Goal: Task Accomplishment & Management: Manage account settings

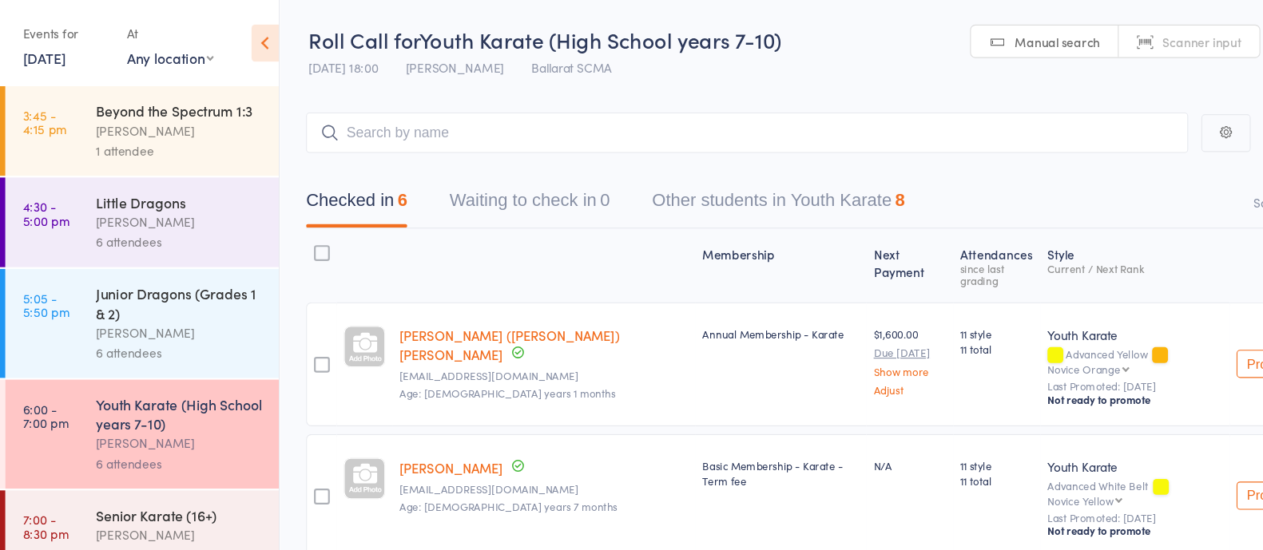
click at [167, 471] on div "Senior Karate (16+)" at bounding box center [163, 468] width 153 height 18
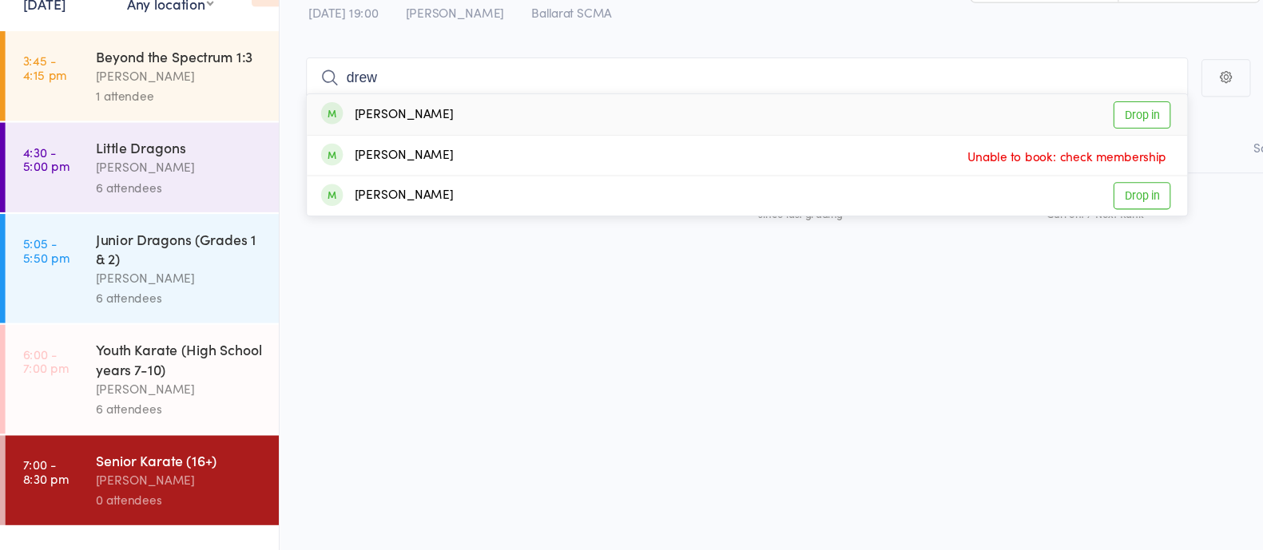
type input "drew"
click at [1032, 158] on link "Drop in" at bounding box center [1037, 154] width 52 height 25
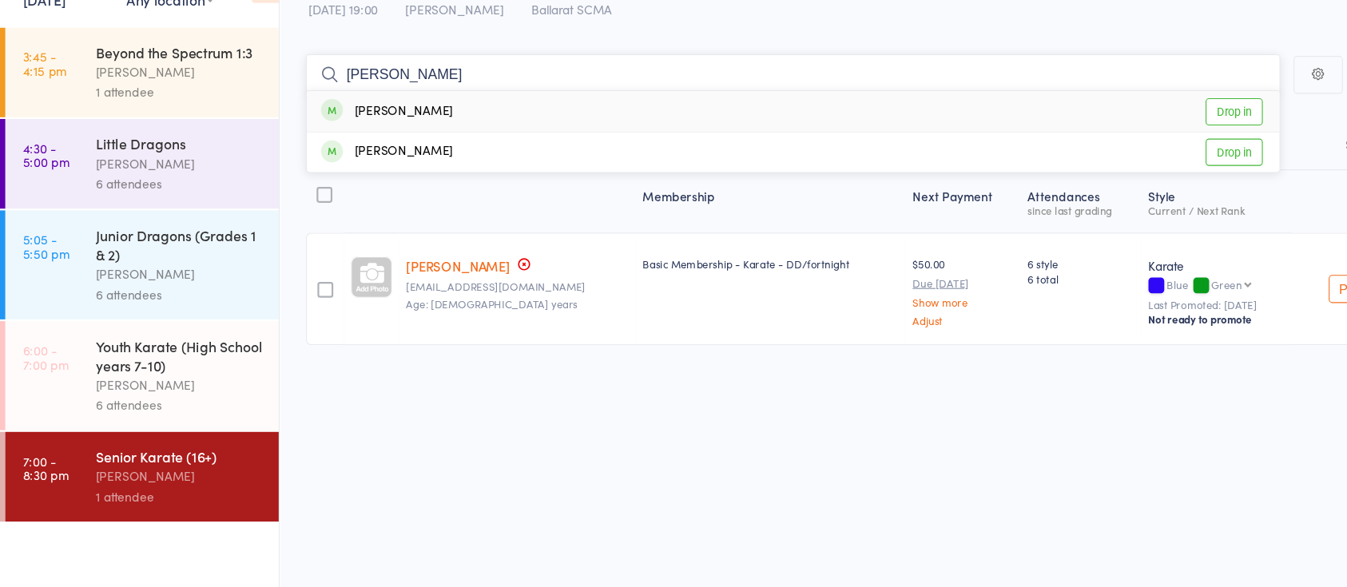
type input "martine"
click at [1119, 153] on link "Drop in" at bounding box center [1121, 154] width 52 height 25
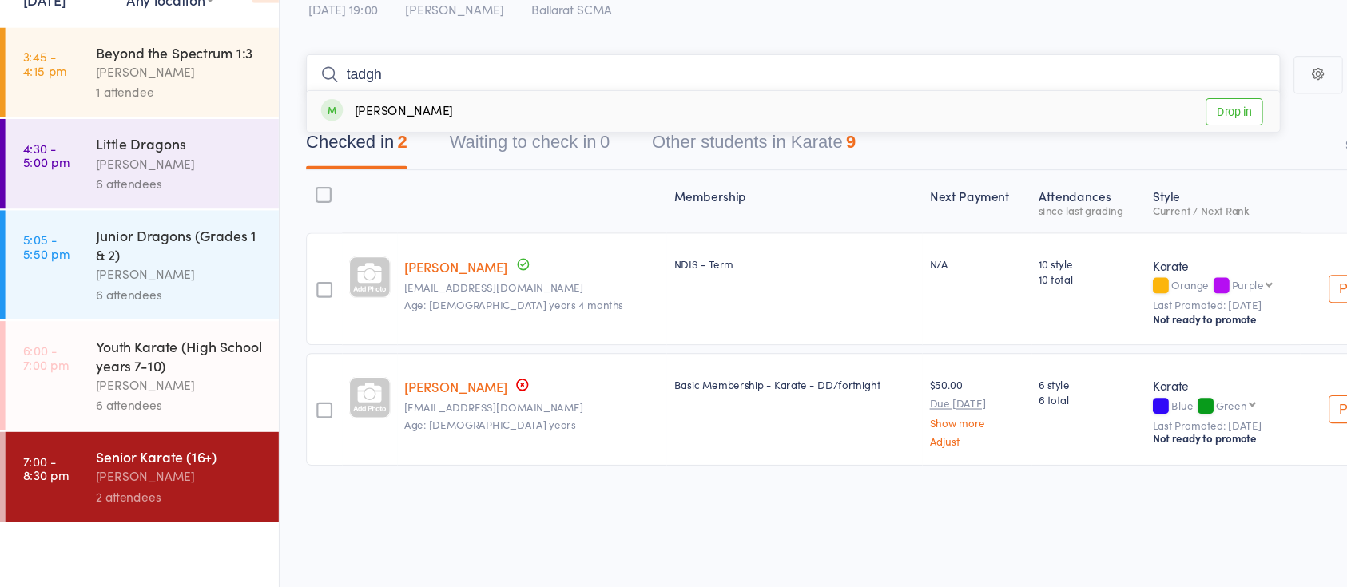
type input "tadgh"
click at [1117, 161] on link "Drop in" at bounding box center [1121, 154] width 52 height 25
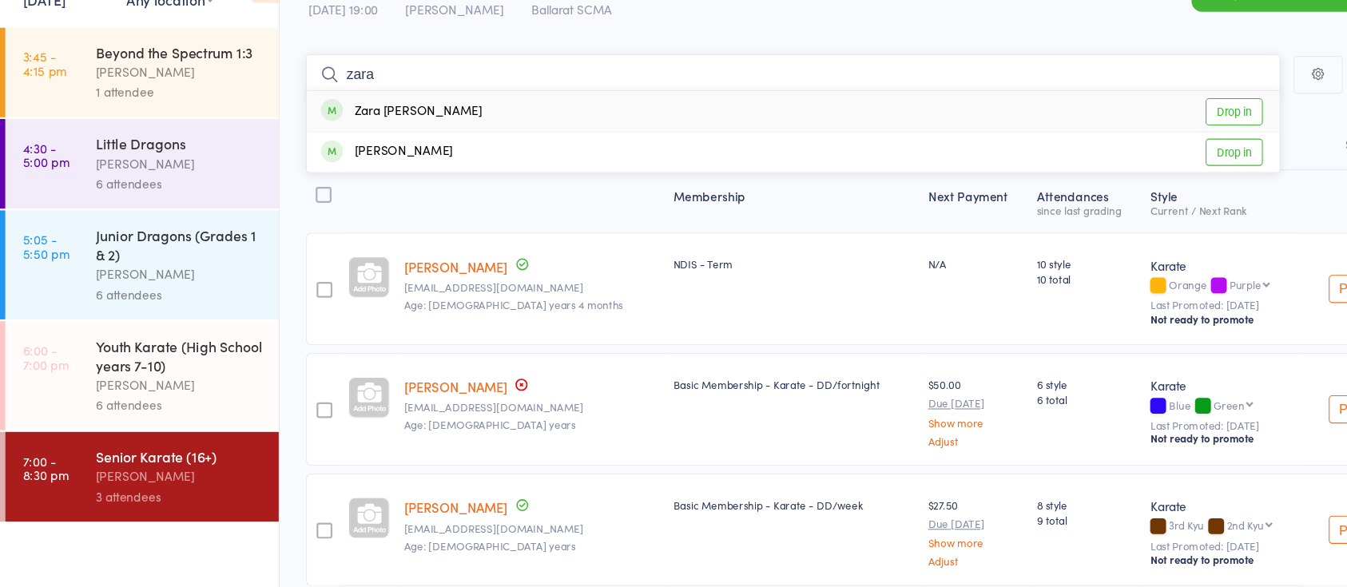
type input "zara"
click at [1107, 161] on link "Drop in" at bounding box center [1121, 154] width 52 height 25
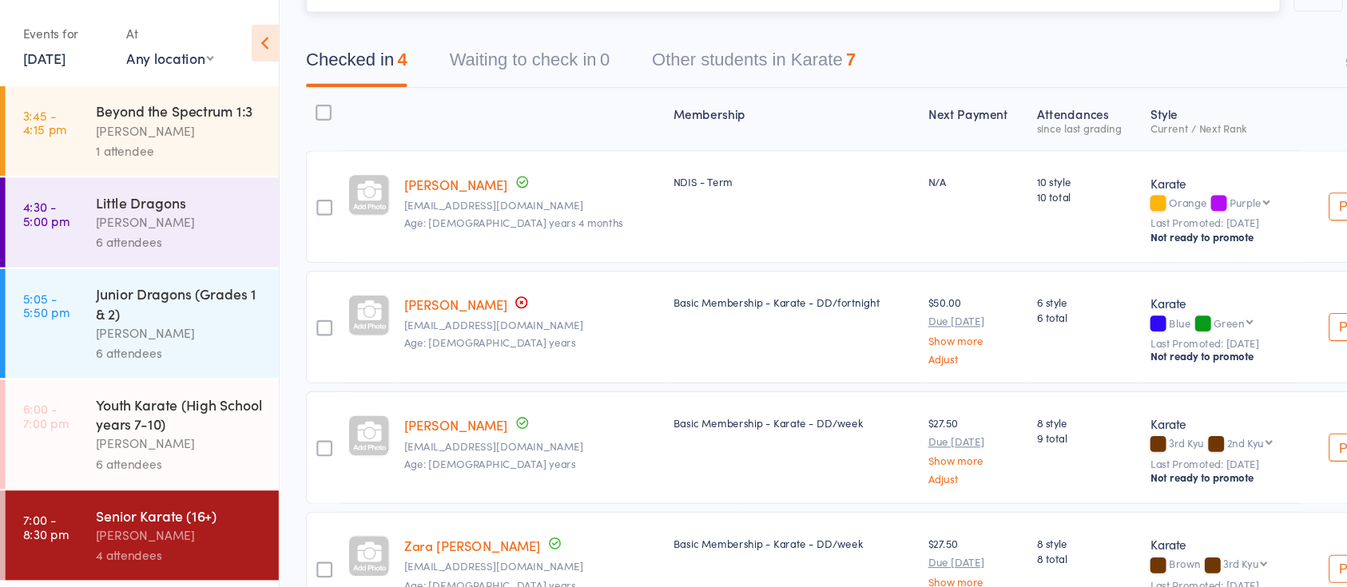
scroll to position [38, 0]
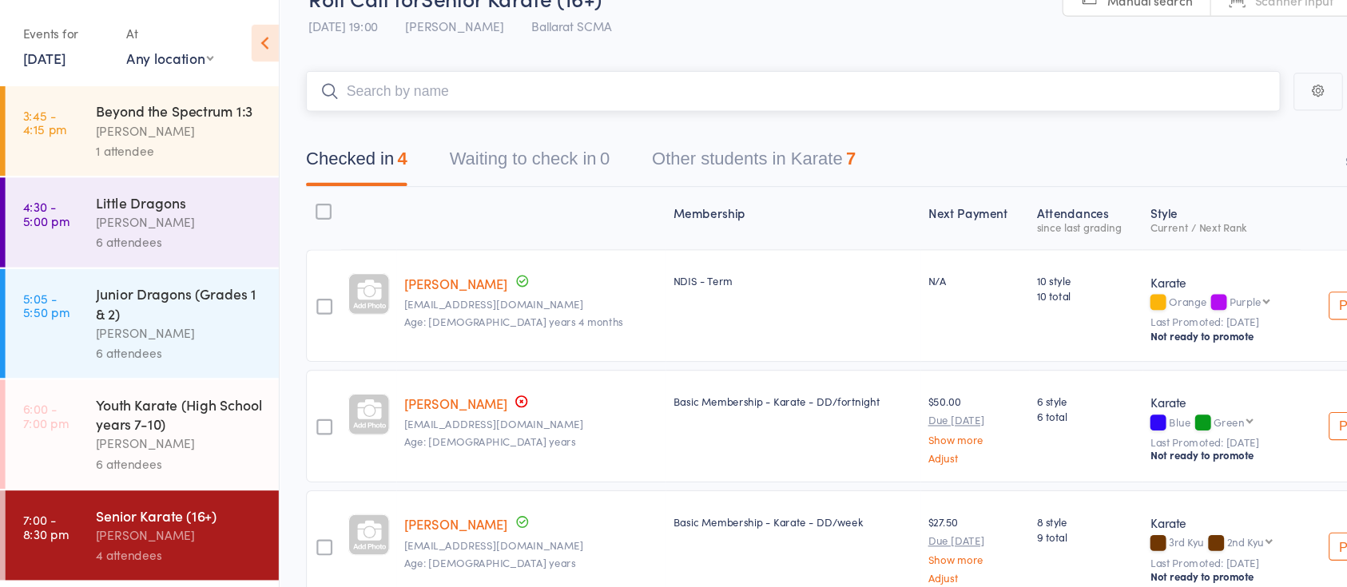
click at [401, 85] on input "search" at bounding box center [720, 83] width 885 height 37
type input "brenda"
click at [1122, 118] on link "Drop in" at bounding box center [1121, 117] width 52 height 25
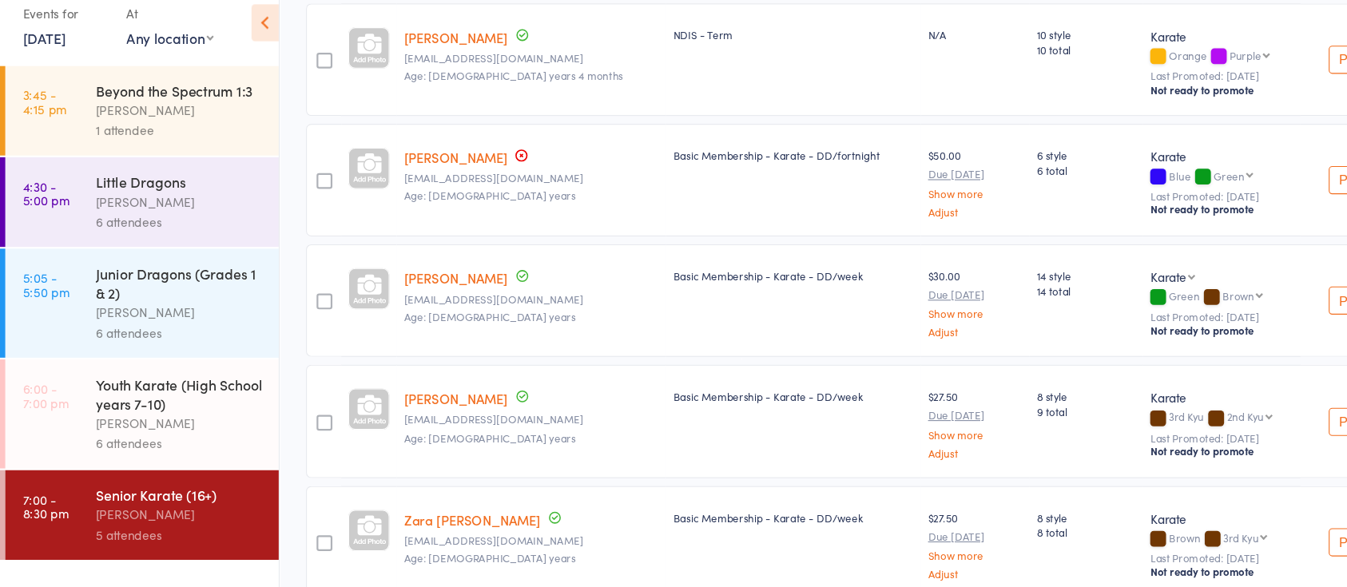
scroll to position [243, 0]
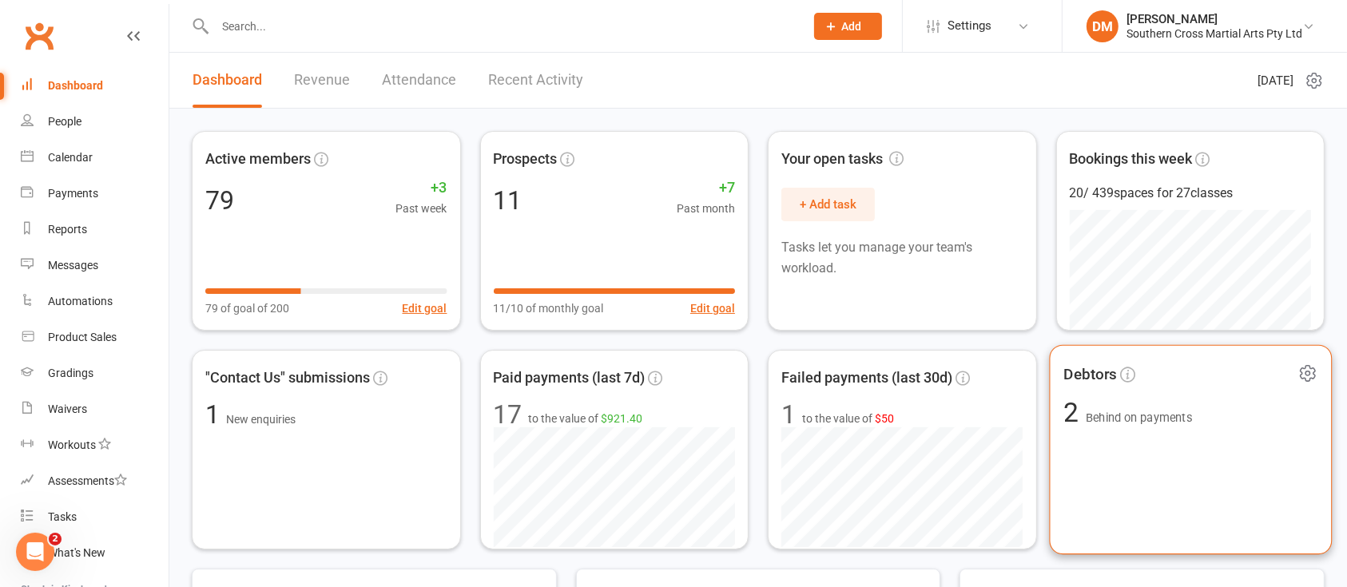
click at [1177, 455] on div "Debtors 2 Behind on payments" at bounding box center [1190, 450] width 282 height 210
